Goal: Task Accomplishment & Management: Complete application form

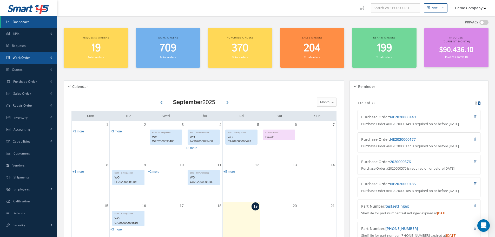
drag, startPoint x: 31, startPoint y: 59, endPoint x: 42, endPoint y: 78, distance: 21.3
click at [31, 59] on link "Work Order" at bounding box center [28, 58] width 57 height 12
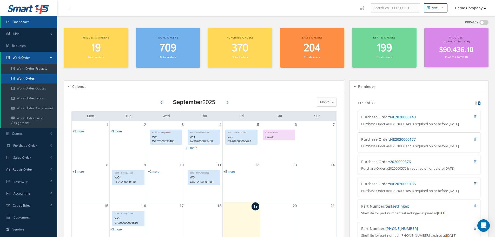
click at [33, 77] on link "Work Order" at bounding box center [29, 79] width 56 height 10
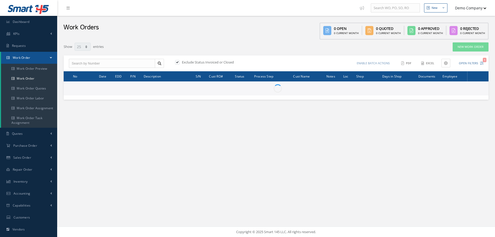
select select "25"
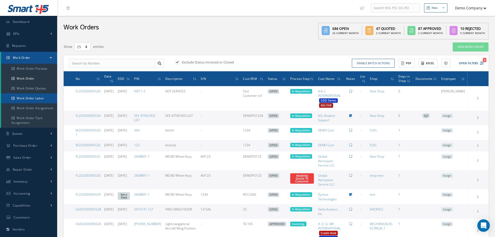
click at [42, 99] on link "Work Order Labor" at bounding box center [29, 98] width 56 height 10
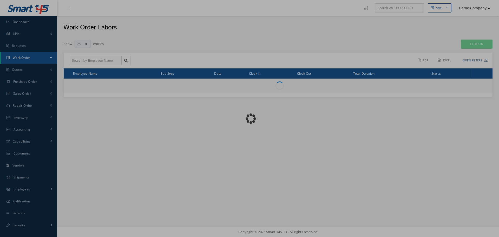
select select "25"
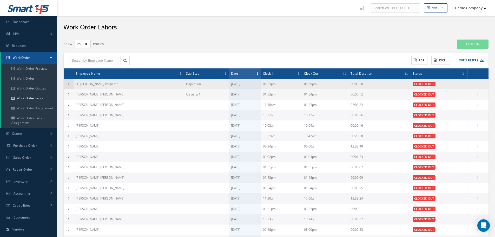
click at [68, 83] on icon at bounding box center [69, 83] width 4 height 3
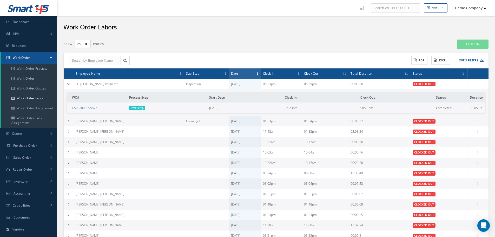
click at [87, 106] on link "CA202000095526" at bounding box center [84, 108] width 25 height 4
click at [68, 86] on icon at bounding box center [69, 83] width 4 height 3
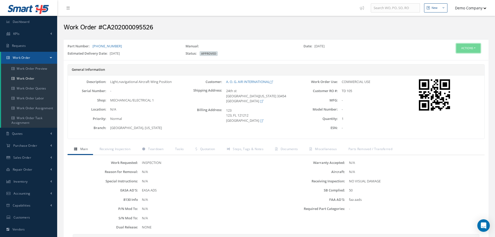
click at [469, 49] on button "Actions" at bounding box center [469, 48] width 24 height 9
click at [452, 56] on link "Edit" at bounding box center [461, 58] width 42 height 7
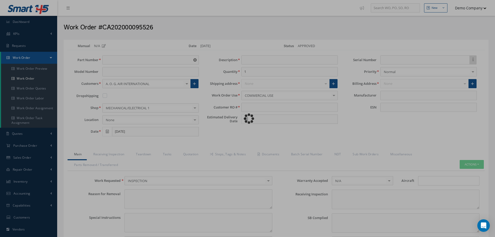
type input "[PHONE_NUMBER]"
type input "[DATE]"
type input "Light,navigational Aircraft Wing Position"
type input "TD 105"
type input "[DATE]"
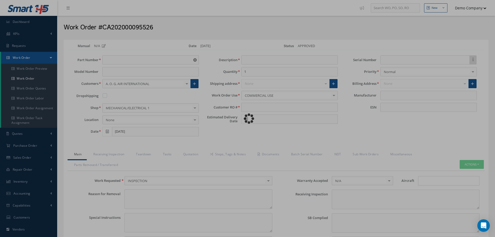
type input "faa aads"
type textarea "NO VISUAL DAMAGE"
type textarea "50"
type input "EASA ADS"
type textarea "test test"
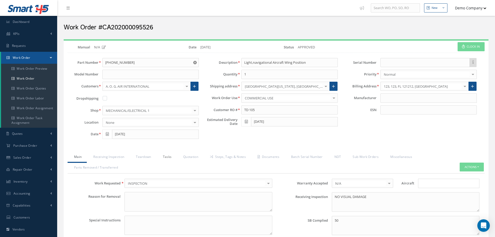
click at [170, 157] on link "Tasks" at bounding box center [167, 157] width 21 height 11
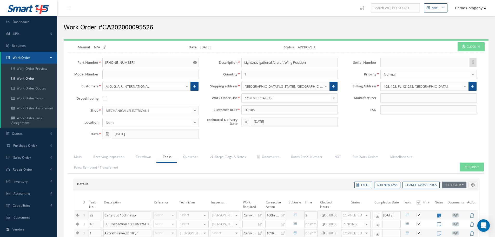
scroll to position [101, 0]
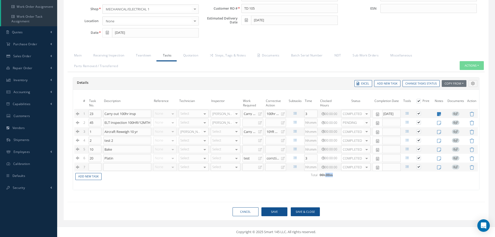
drag, startPoint x: 324, startPoint y: 176, endPoint x: 342, endPoint y: 172, distance: 18.4
click at [342, 176] on table "# Task No. Description Reference Technician Inspector Work Required Corrective …" at bounding box center [276, 138] width 404 height 83
click at [330, 112] on span "00:00:00" at bounding box center [330, 114] width 16 height 4
click at [326, 114] on span "00:00:00" at bounding box center [330, 114] width 16 height 4
click at [323, 114] on icon at bounding box center [323, 113] width 3 height 3
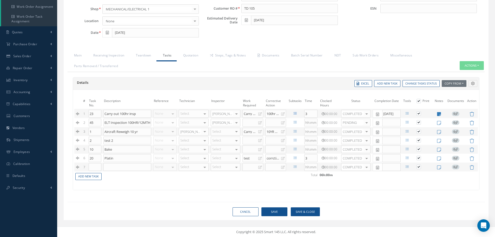
click at [295, 115] on icon at bounding box center [295, 113] width 3 height 3
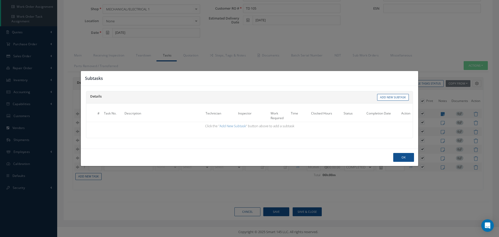
click at [445, 140] on div "Subtasks Details Work Orders Tasks Templates Add New Subtask # Task No. Descrip…" at bounding box center [249, 118] width 499 height 237
click at [408, 156] on button "Ok" at bounding box center [403, 157] width 21 height 9
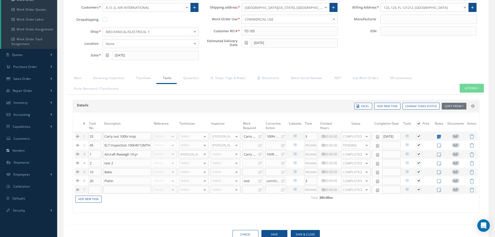
scroll to position [49, 0]
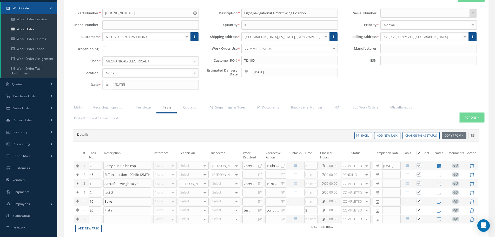
click at [475, 117] on button "Actions" at bounding box center [472, 117] width 24 height 9
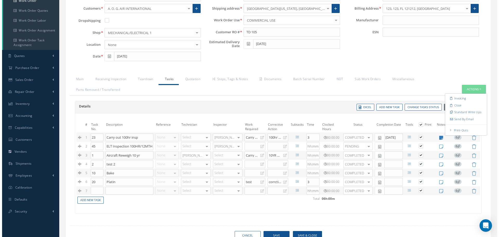
scroll to position [101, 0]
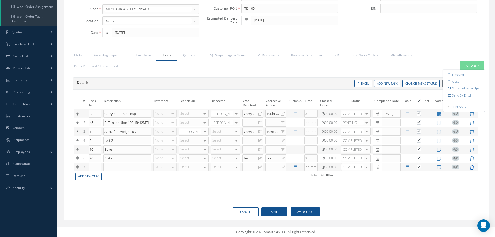
click at [474, 168] on td at bounding box center [472, 167] width 12 height 9
click at [472, 168] on icon at bounding box center [472, 167] width 4 height 4
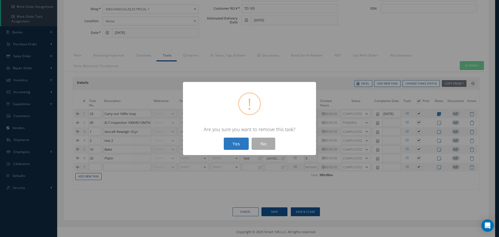
click at [239, 140] on button "Yes" at bounding box center [236, 144] width 25 height 12
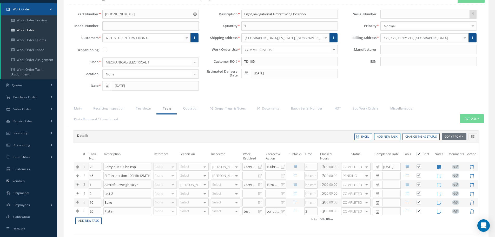
scroll to position [0, 0]
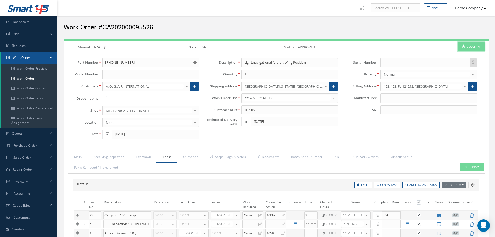
click at [471, 46] on button "Clock In" at bounding box center [471, 46] width 27 height 9
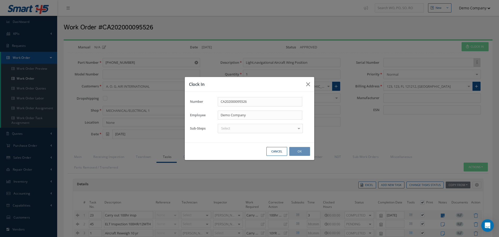
click at [235, 127] on div "Select" at bounding box center [260, 128] width 85 height 9
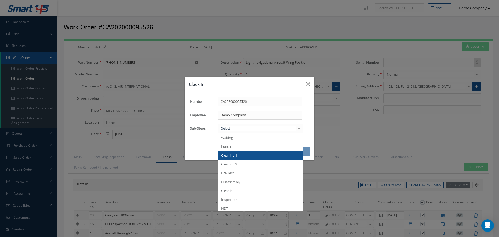
click at [239, 157] on span "Cleaning 1" at bounding box center [260, 155] width 85 height 9
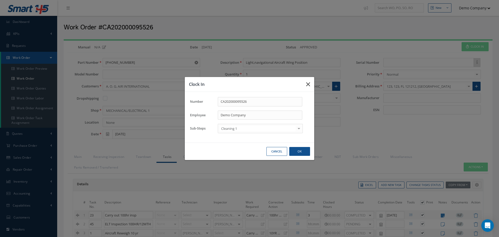
click at [310, 83] on icon "button" at bounding box center [308, 84] width 4 height 6
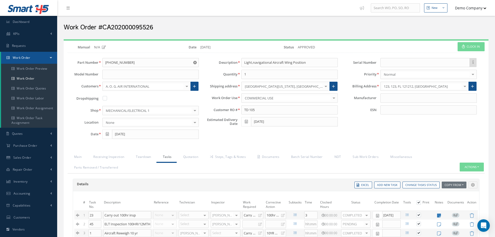
click at [472, 10] on button "Demo Company" at bounding box center [468, 8] width 36 height 10
click at [459, 17] on link "Administration" at bounding box center [466, 17] width 42 height 9
click at [472, 3] on button "Demo Company" at bounding box center [468, 8] width 36 height 10
click at [461, 52] on link "Logout" at bounding box center [466, 52] width 42 height 9
